Goal: Find specific page/section: Find specific page/section

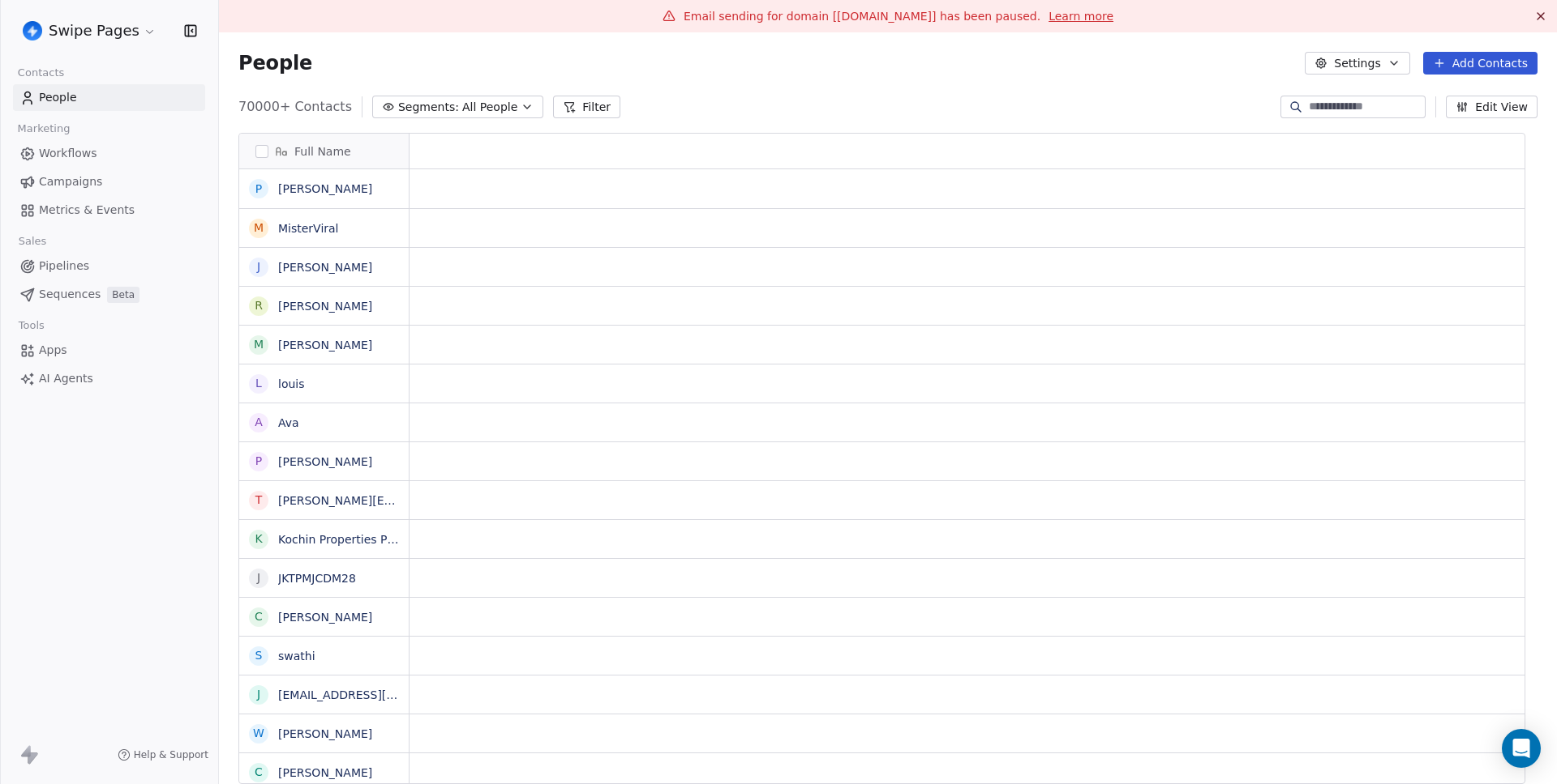
scroll to position [678, 1314]
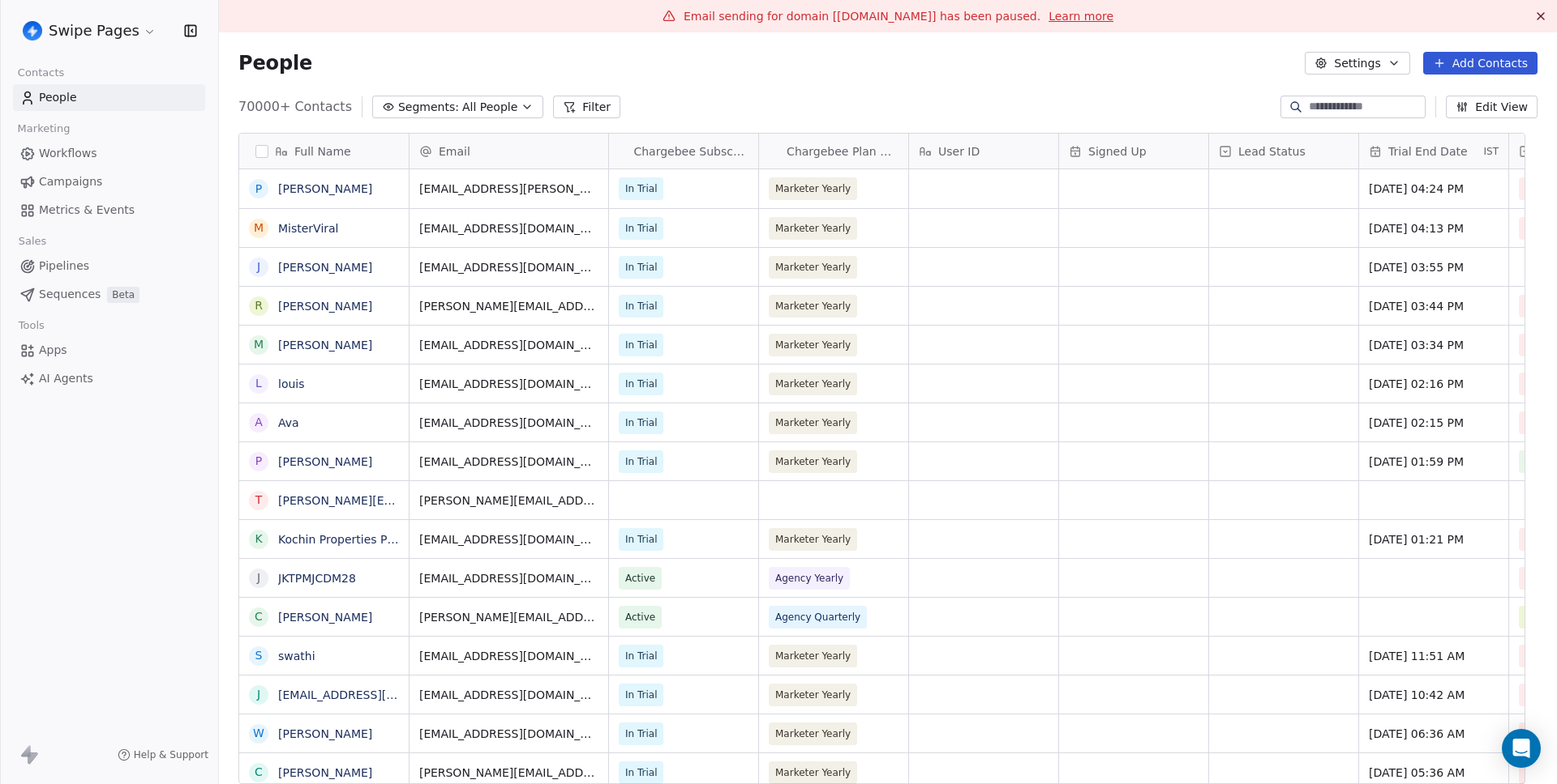
click at [89, 202] on span "Metrics & Events" at bounding box center [87, 210] width 96 height 17
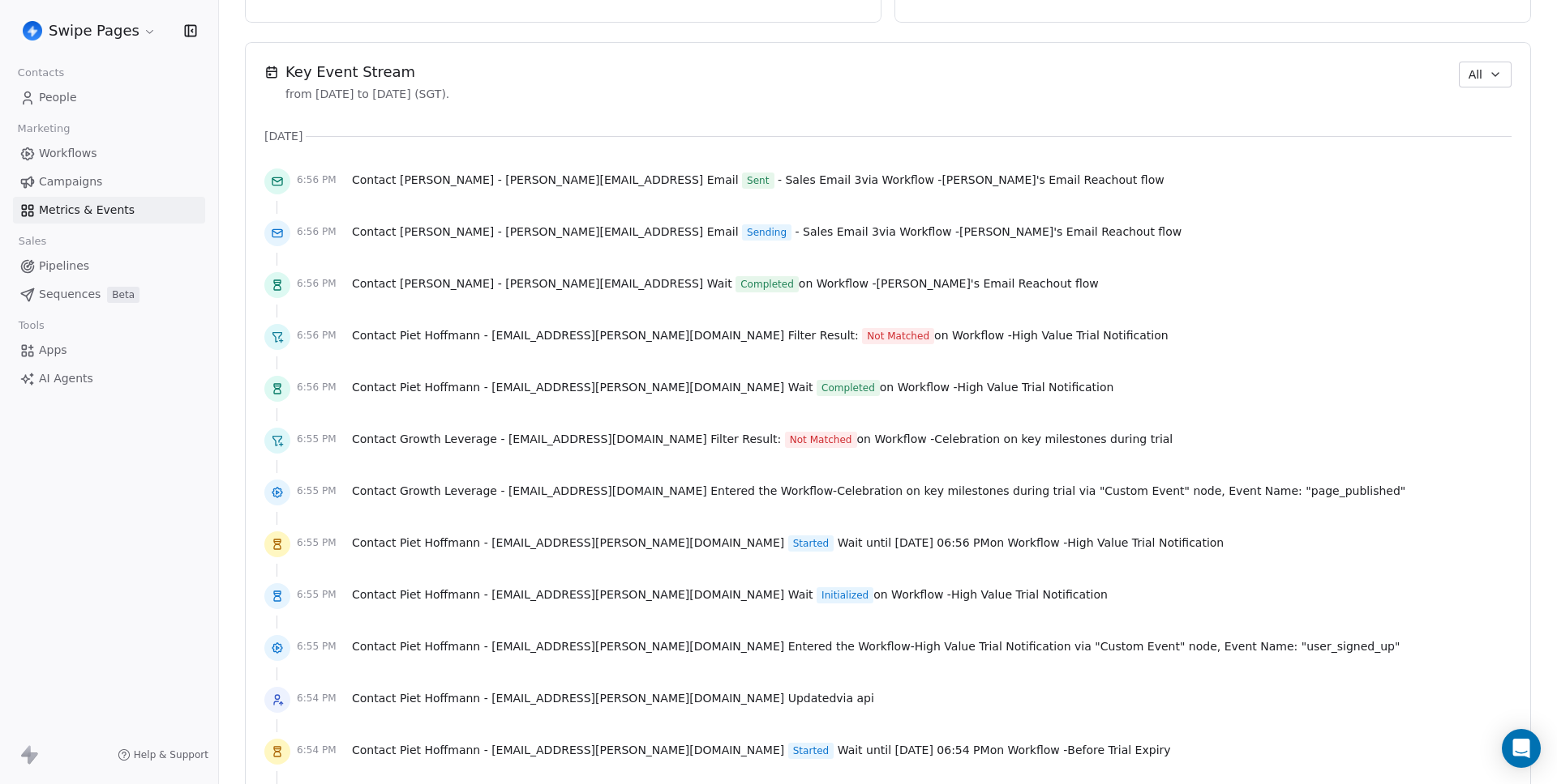
scroll to position [1143, 0]
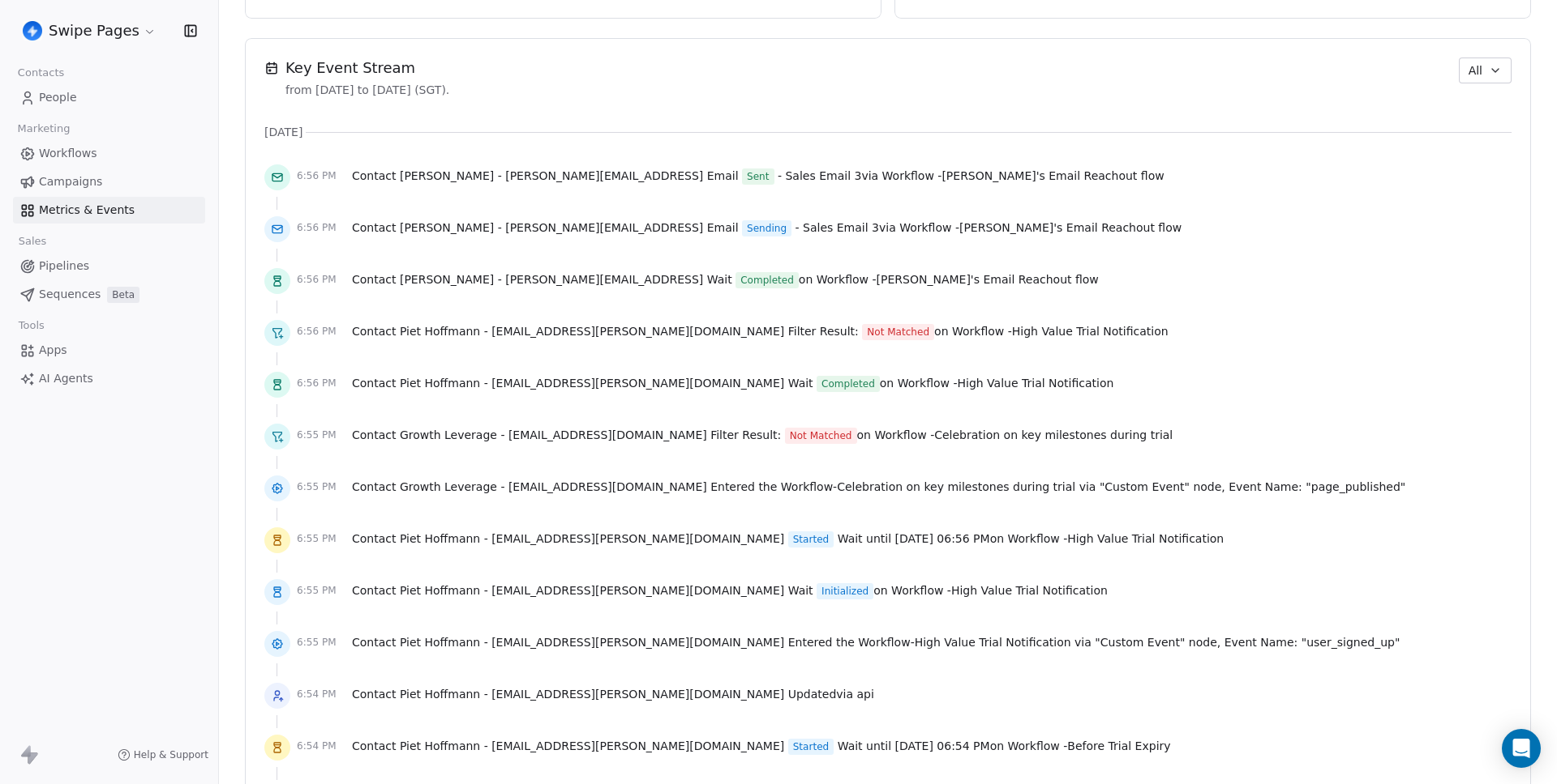
click at [1472, 69] on button "All" at bounding box center [1485, 70] width 53 height 26
click at [1477, 161] on span "Audit" at bounding box center [1466, 159] width 30 height 17
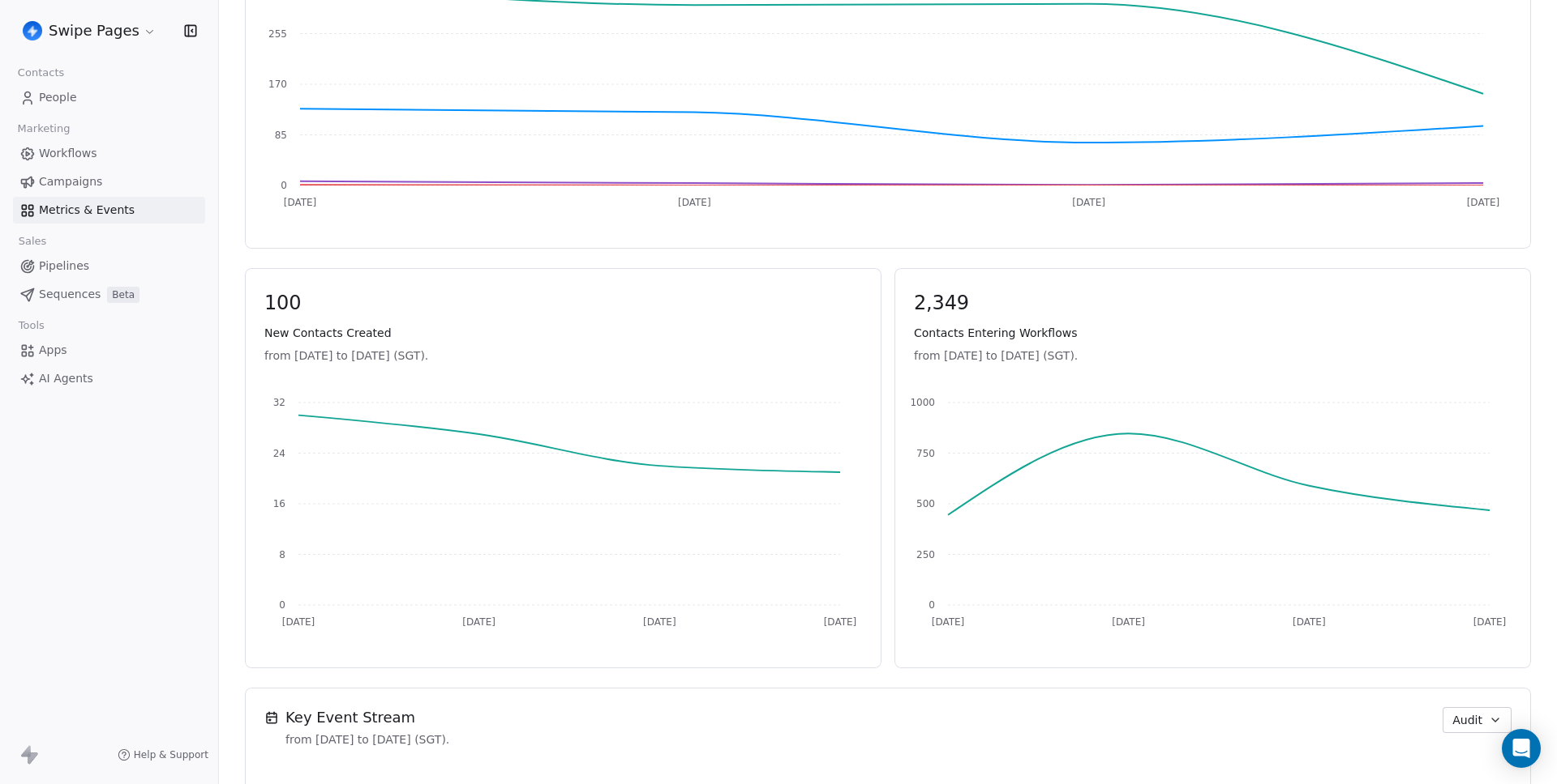
scroll to position [590, 0]
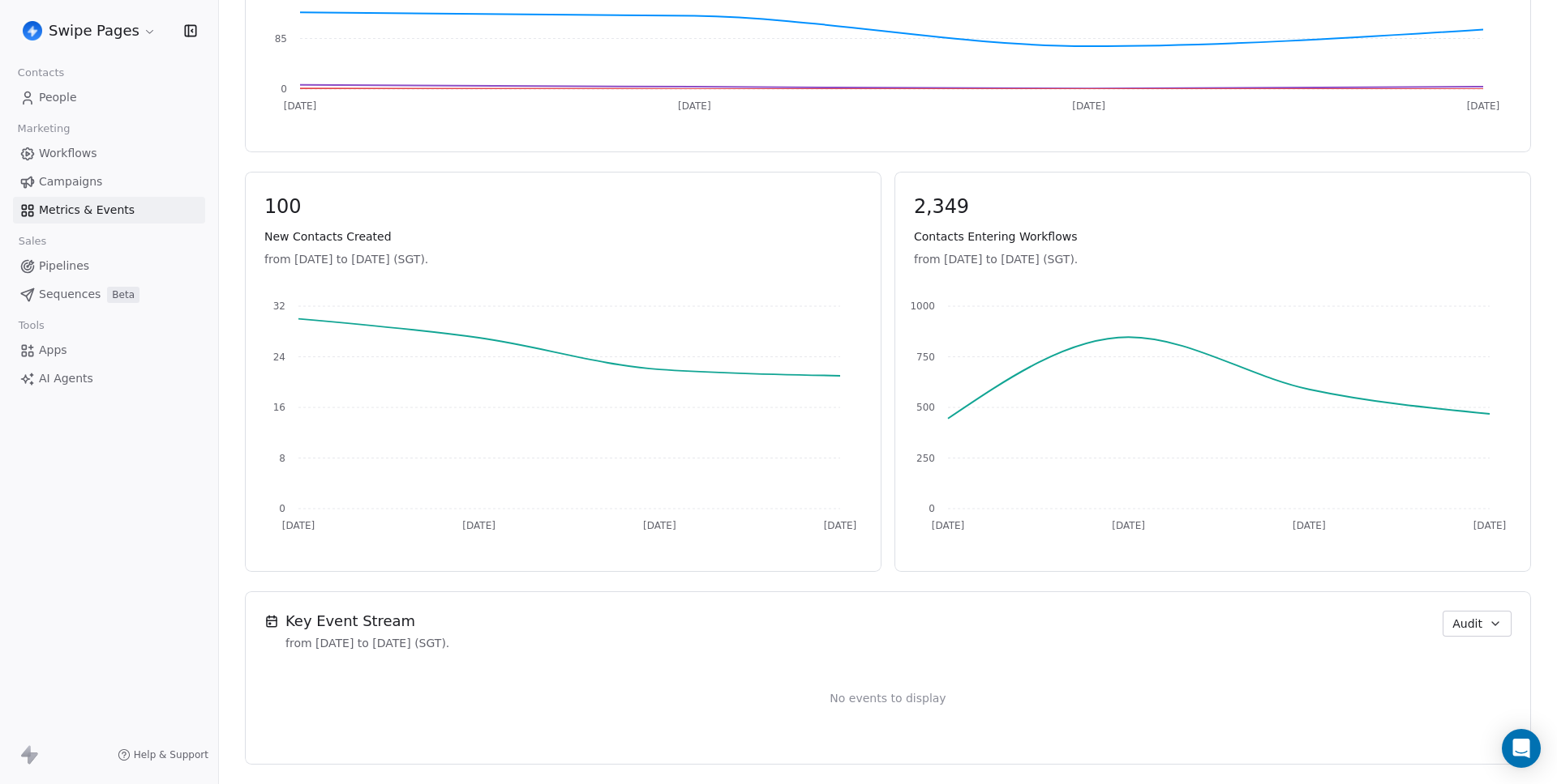
click at [1466, 633] on button "Audit" at bounding box center [1477, 624] width 69 height 26
click at [1460, 648] on div "All" at bounding box center [1491, 661] width 104 height 26
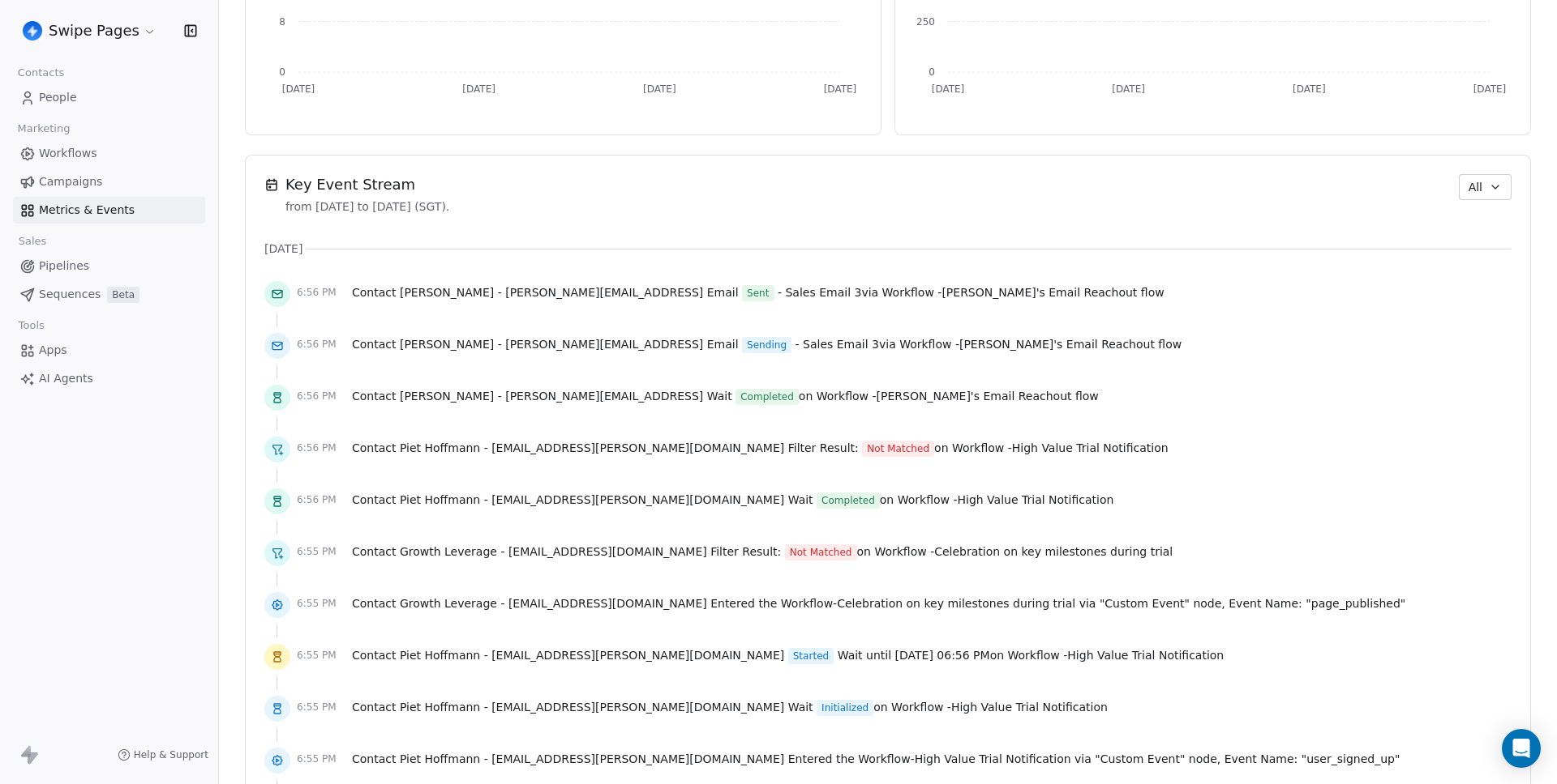
scroll to position [1022, 0]
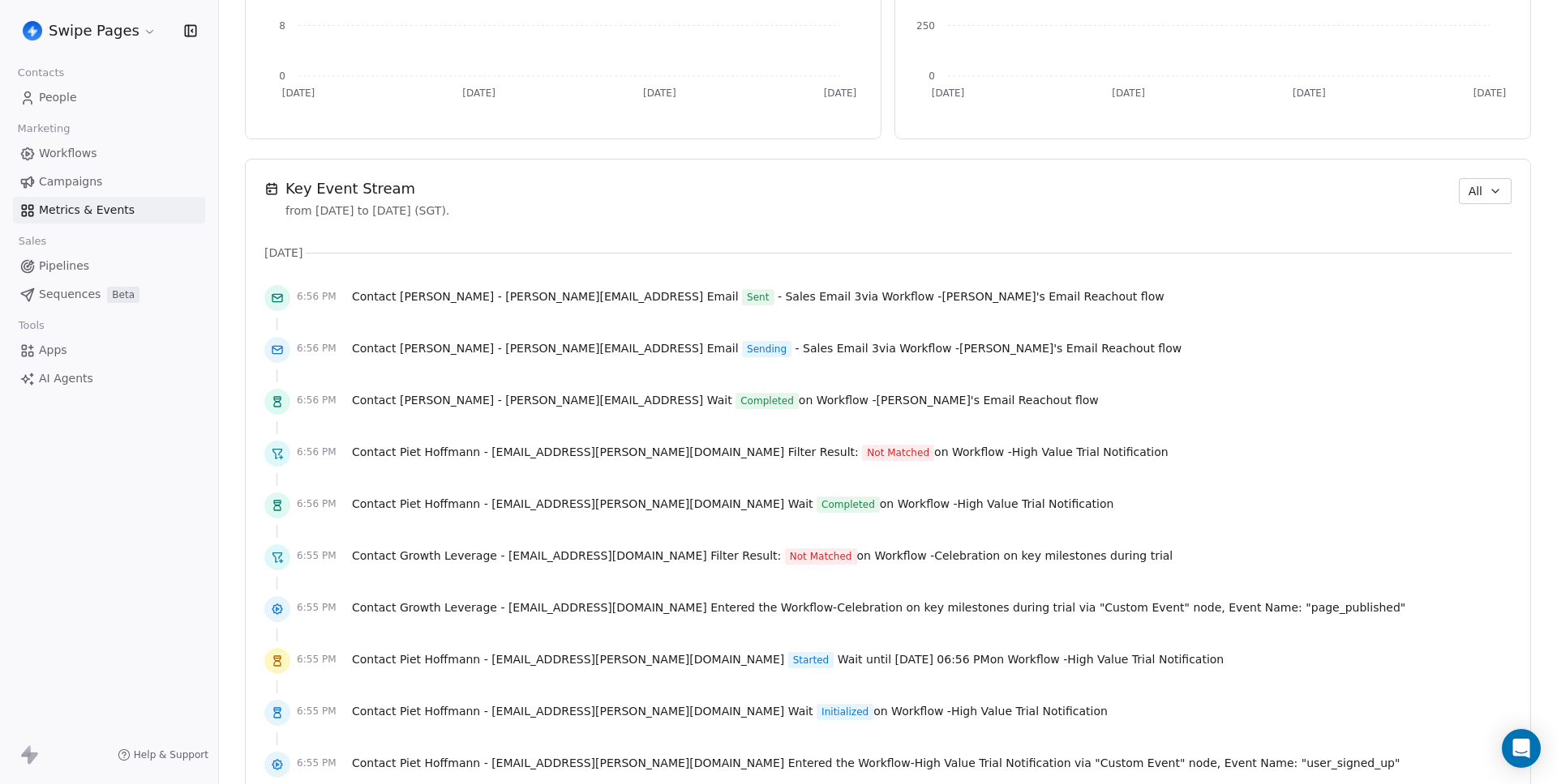
click at [1470, 210] on div "Key Event Stream from [DATE] to [DATE] (SGT). All" at bounding box center [888, 198] width 1247 height 40
click at [1488, 189] on icon "button" at bounding box center [1495, 191] width 13 height 13
drag, startPoint x: 1461, startPoint y: 273, endPoint x: 1468, endPoint y: 304, distance: 31.8
click at [1468, 304] on div "All Workflow Audit Apps/Webhook" at bounding box center [1495, 267] width 104 height 104
click at [1468, 304] on span "Apps/Webhook" at bounding box center [1494, 305] width 84 height 17
